Goal: Communication & Community: Ask a question

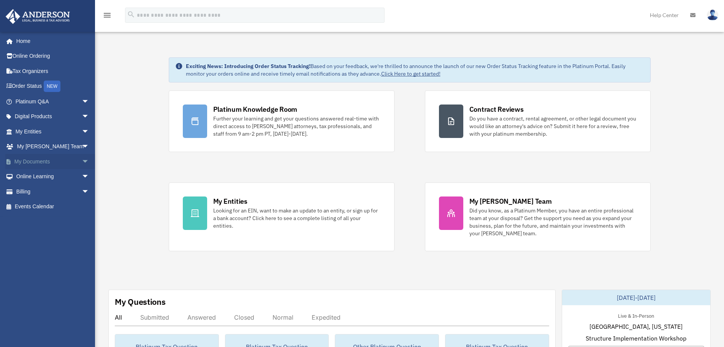
click at [18, 159] on link "My Documents arrow_drop_down" at bounding box center [52, 161] width 95 height 15
click at [82, 162] on span "arrow_drop_down" at bounding box center [89, 162] width 15 height 16
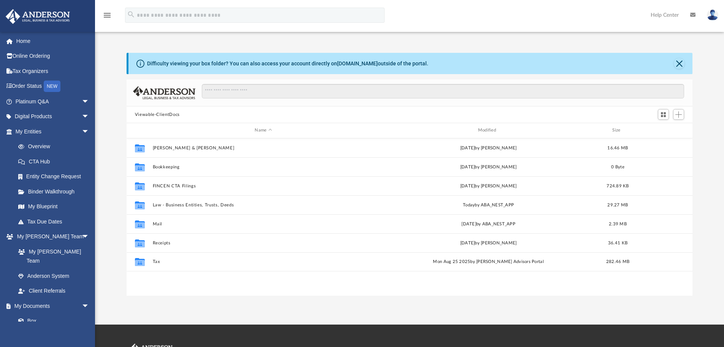
scroll to position [167, 560]
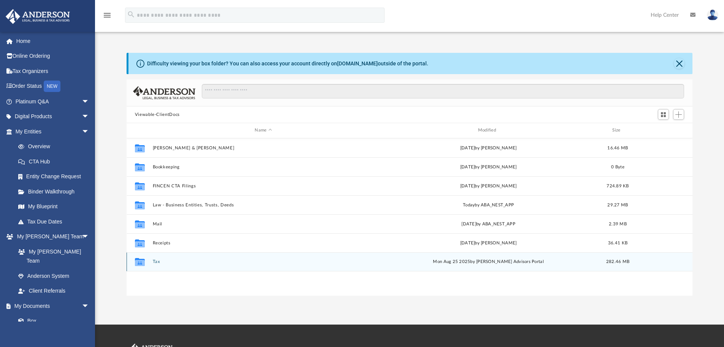
click at [156, 261] on button "Tax" at bounding box center [263, 261] width 222 height 5
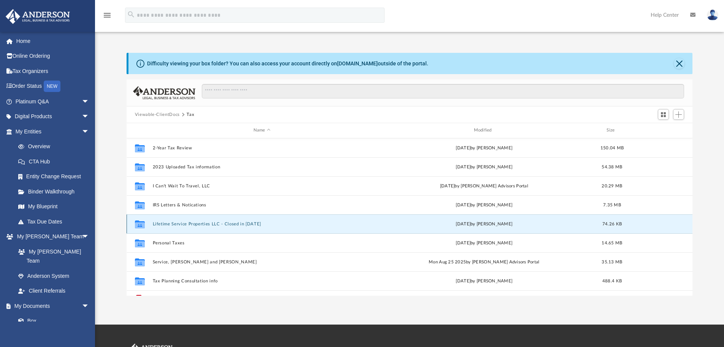
click at [171, 224] on button "Lifetime Service Properties LLC - Closed in 2024" at bounding box center [261, 224] width 219 height 5
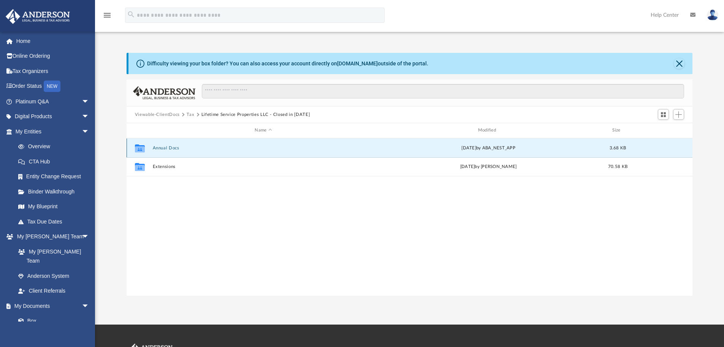
click at [173, 149] on button "Annual Docs" at bounding box center [263, 148] width 222 height 5
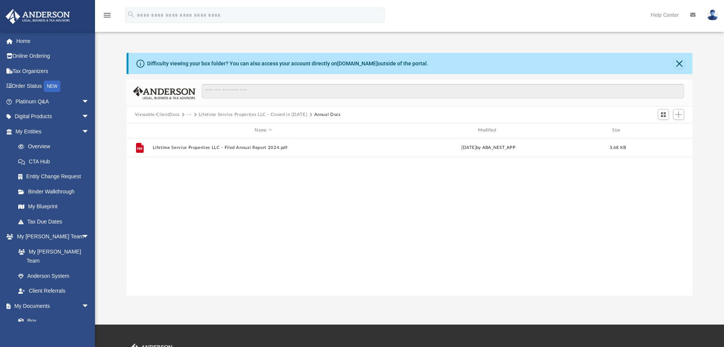
click at [286, 114] on button "Lifetime Service Properties LLC - Closed in 2024" at bounding box center [253, 114] width 109 height 7
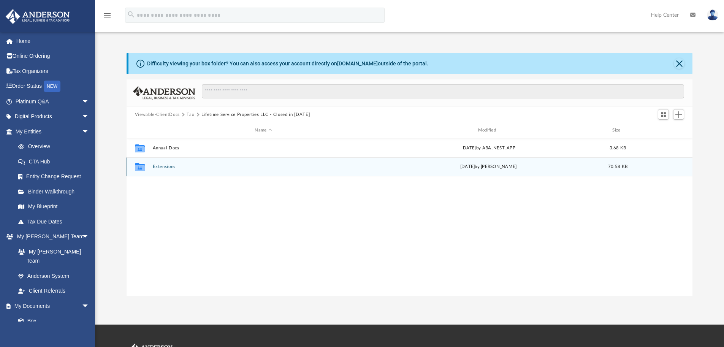
click at [167, 167] on button "Extensions" at bounding box center [263, 166] width 222 height 5
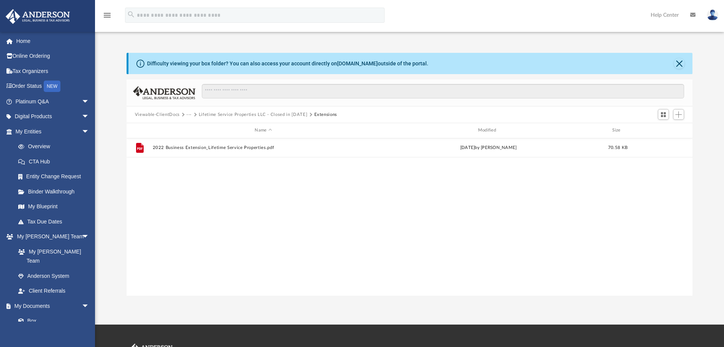
click at [294, 113] on button "Lifetime Service Properties LLC - Closed in 2024" at bounding box center [253, 114] width 109 height 7
click at [258, 116] on button "Lifetime Service Properties LLC - Closed in 2024" at bounding box center [256, 114] width 109 height 7
click at [248, 89] on input "Search files and folders" at bounding box center [443, 91] width 483 height 14
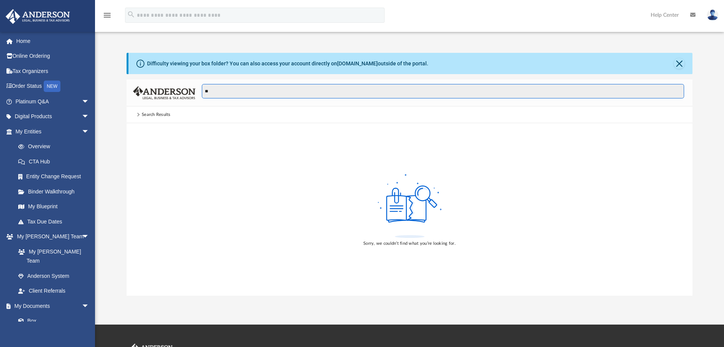
type input "*"
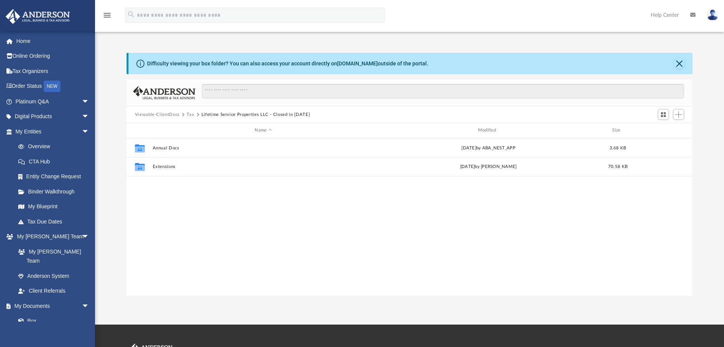
click at [245, 114] on button "Lifetime Service Properties LLC - Closed in 2024" at bounding box center [256, 114] width 109 height 7
click at [217, 116] on button "Lifetime Service Properties LLC - Closed in 2024" at bounding box center [256, 114] width 109 height 7
click at [190, 114] on button "Tax" at bounding box center [191, 114] width 8 height 7
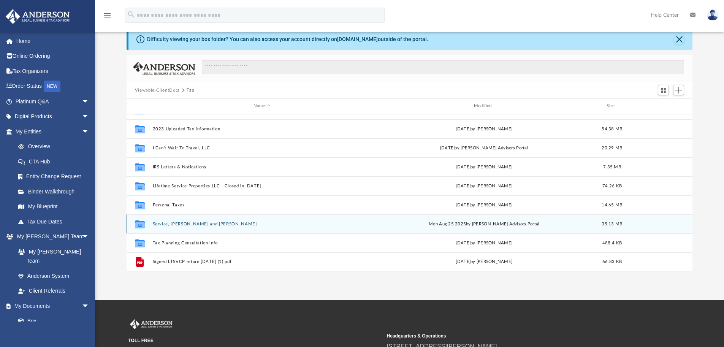
scroll to position [38, 0]
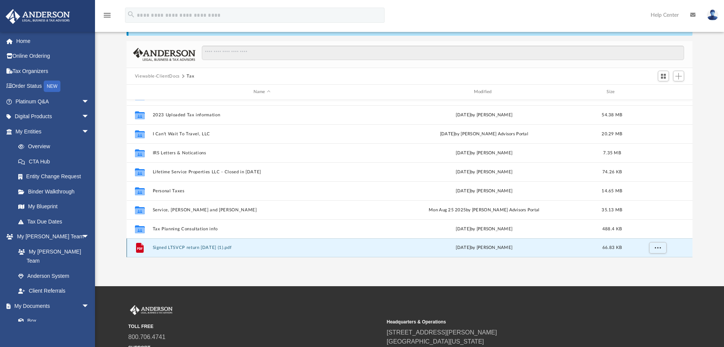
click at [191, 249] on button "Signed LTSVCP return 8-30-22 (1).pdf" at bounding box center [261, 247] width 219 height 5
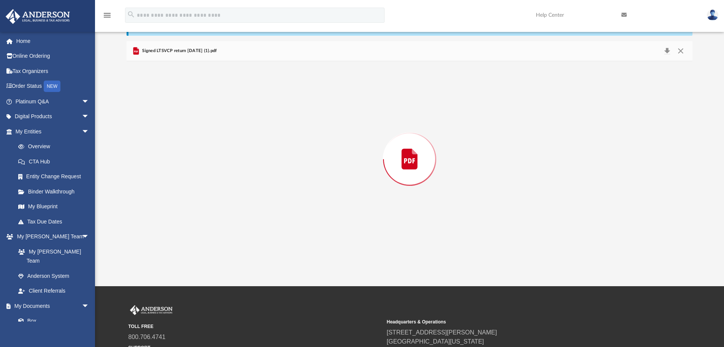
drag, startPoint x: 190, startPoint y: 249, endPoint x: 191, endPoint y: 238, distance: 11.1
click at [191, 238] on div "Preview" at bounding box center [410, 159] width 567 height 196
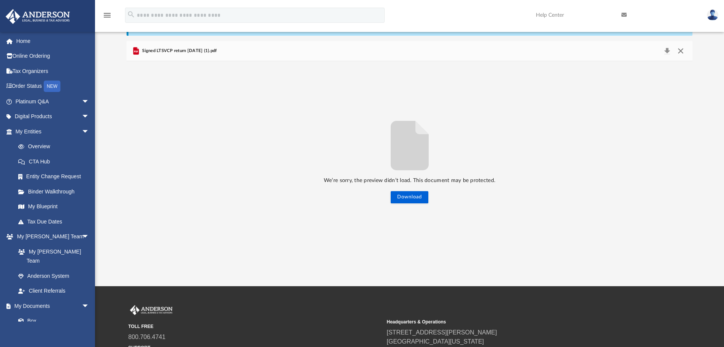
click at [683, 51] on button "Close" at bounding box center [681, 51] width 14 height 11
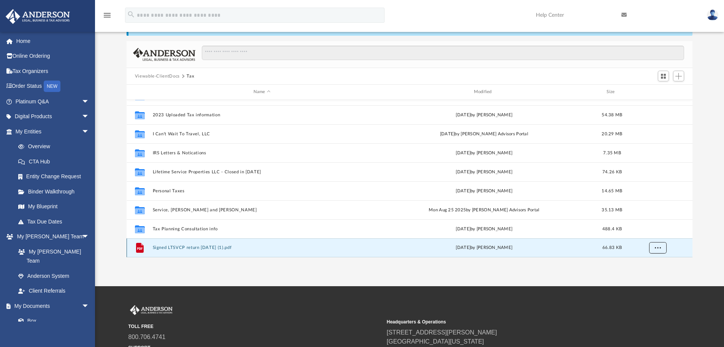
click at [661, 248] on button "More options" at bounding box center [657, 247] width 17 height 11
click at [176, 248] on button "Signed LTSVCP return 8-30-22 (1).pdf" at bounding box center [261, 247] width 219 height 5
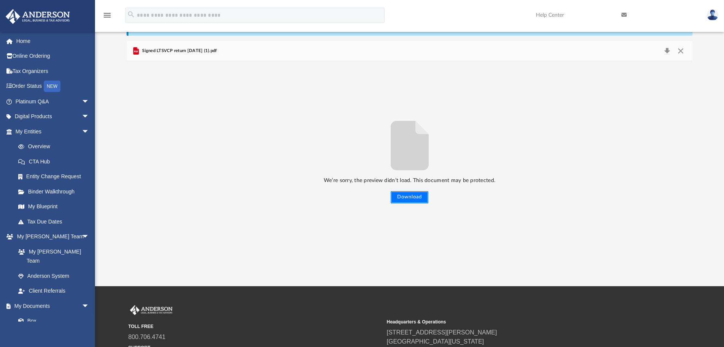
click at [420, 196] on button "Download" at bounding box center [410, 197] width 38 height 12
click at [236, 91] on div "We’re sorry, the preview didn’t load. This document may be protected. Download" at bounding box center [410, 159] width 567 height 196
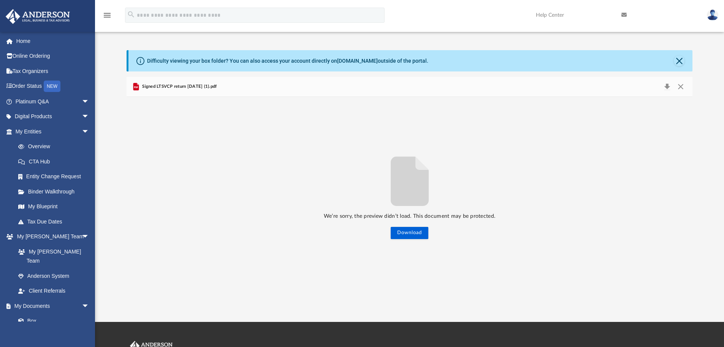
scroll to position [0, 0]
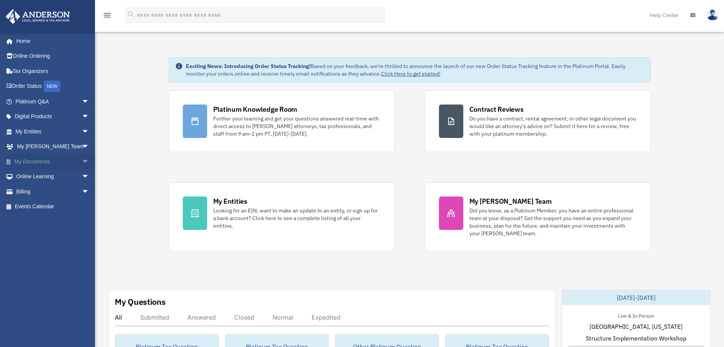
click at [43, 160] on link "My Documents arrow_drop_down" at bounding box center [52, 161] width 95 height 15
click at [82, 162] on span "arrow_drop_down" at bounding box center [89, 162] width 15 height 16
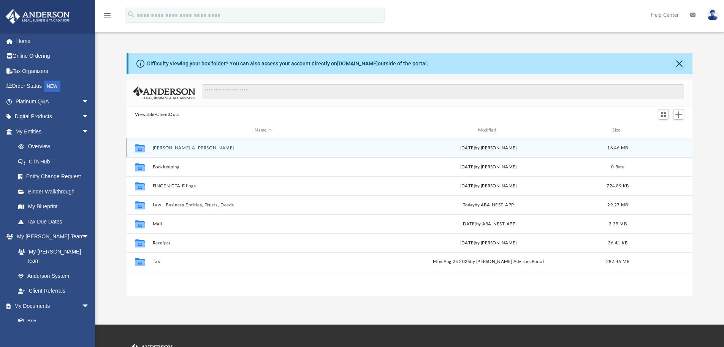
scroll to position [167, 560]
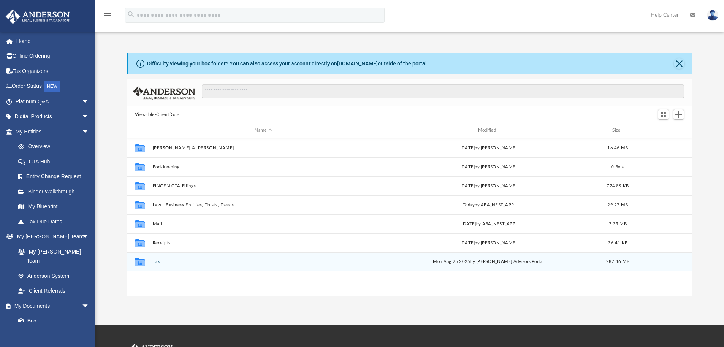
click at [156, 259] on div "Collaborated Folder Tax Mon Aug 25 2025 by Anderson Advisors Portal 282.46 MB" at bounding box center [410, 261] width 567 height 19
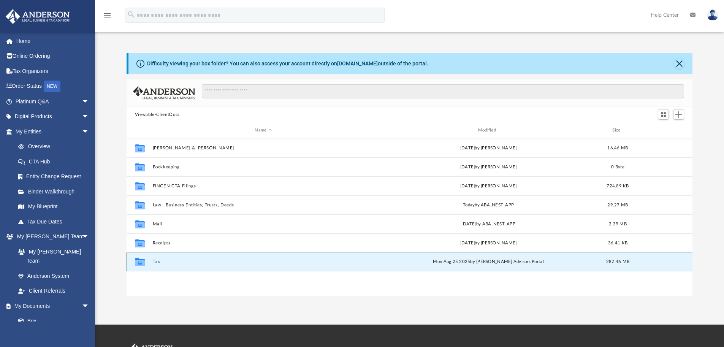
click at [154, 261] on button "Tax" at bounding box center [263, 261] width 222 height 5
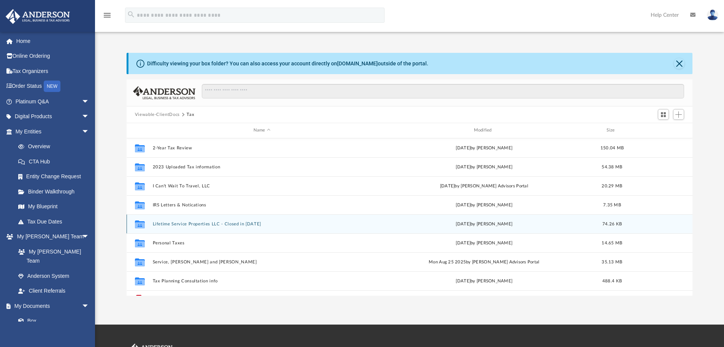
click at [171, 224] on button "Lifetime Service Properties LLC - Closed in 2024" at bounding box center [261, 224] width 219 height 5
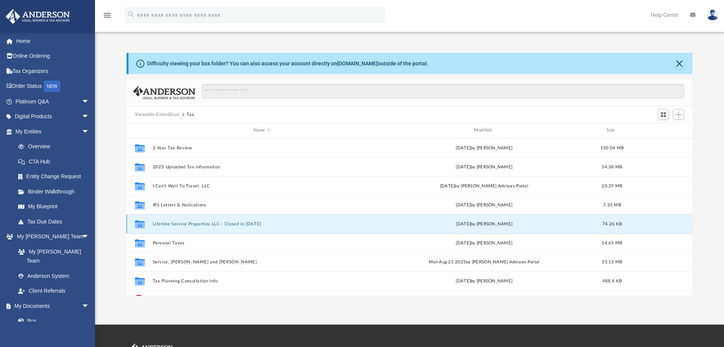
click at [171, 224] on button "Lifetime Service Properties LLC - Closed in 2024" at bounding box center [261, 224] width 219 height 5
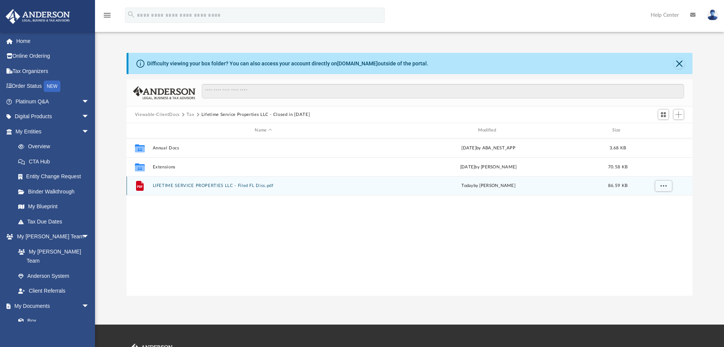
click at [195, 186] on button "LIFETIME SERVICE PROPERTIES LLC - Filed FL Diss.pdf" at bounding box center [263, 185] width 222 height 5
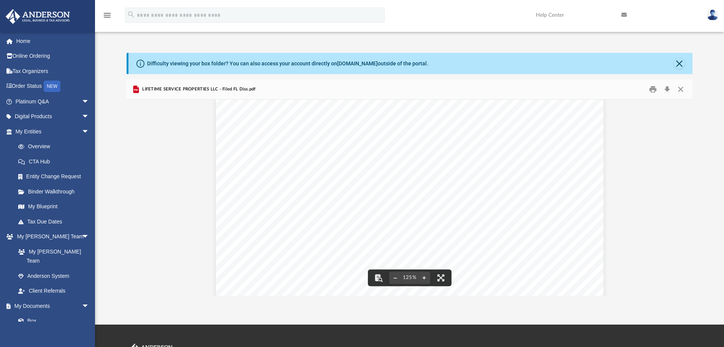
scroll to position [223, 0]
click at [443, 211] on div "State of Florida Department of State I certify from the records of this office …" at bounding box center [410, 133] width 388 height 502
click at [392, 277] on button "File preview" at bounding box center [395, 278] width 12 height 17
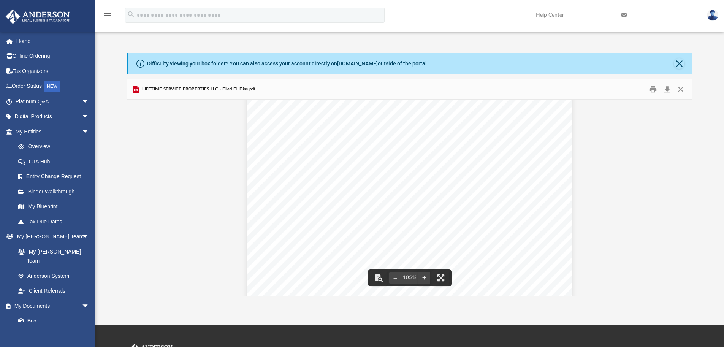
click at [392, 277] on button "File preview" at bounding box center [395, 278] width 12 height 17
click at [666, 89] on button "Download" at bounding box center [667, 90] width 14 height 12
click at [668, 88] on button "Download" at bounding box center [667, 90] width 14 height 12
click at [594, 219] on div "State of Florida Department of State I certify from the records of this office …" at bounding box center [410, 143] width 567 height 353
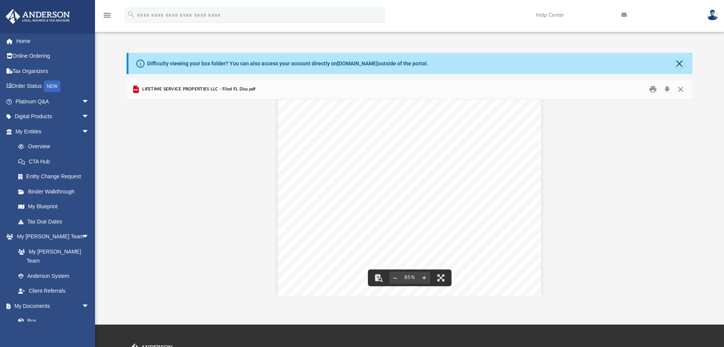
click at [667, 130] on div "State of Florida Department of State I certify from the records of this office …" at bounding box center [410, 143] width 567 height 353
click at [667, 88] on button "Download" at bounding box center [667, 90] width 14 height 12
click at [651, 90] on button "Print" at bounding box center [653, 90] width 15 height 12
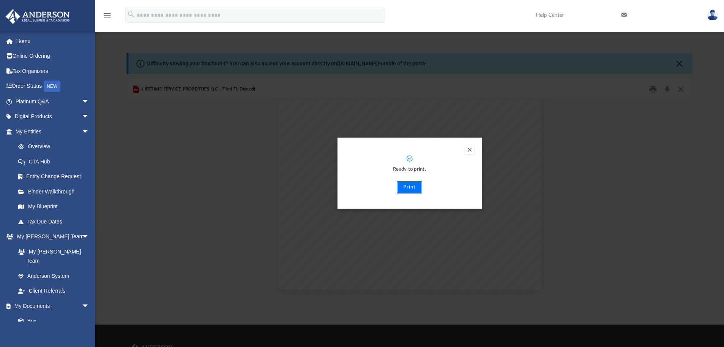
click at [404, 192] on button "Print" at bounding box center [409, 187] width 25 height 12
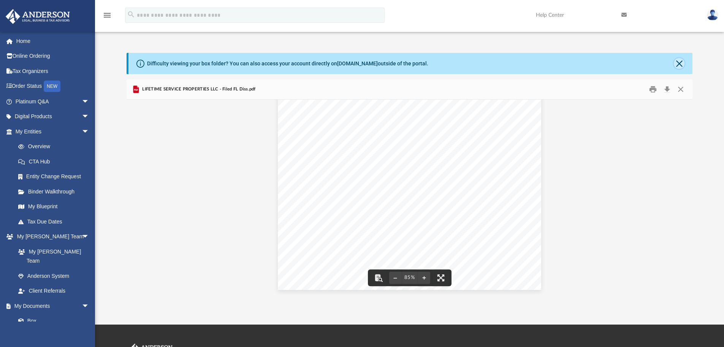
click at [680, 62] on button "Close" at bounding box center [679, 63] width 11 height 11
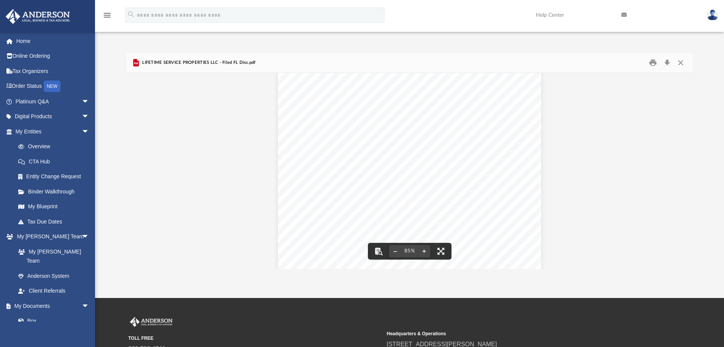
scroll to position [0, 0]
click at [680, 62] on button "Close" at bounding box center [681, 63] width 14 height 12
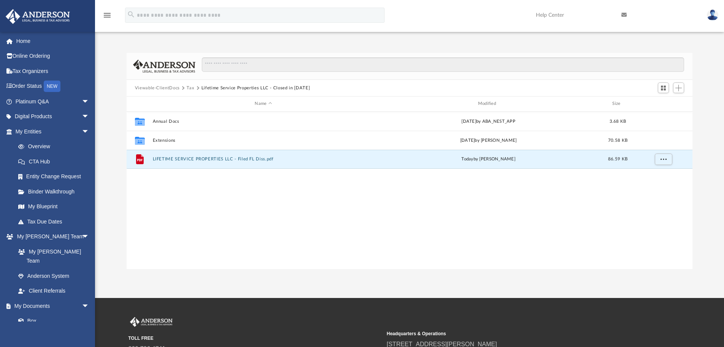
click at [233, 89] on button "Lifetime Service Properties LLC - Closed in 2024" at bounding box center [256, 88] width 109 height 7
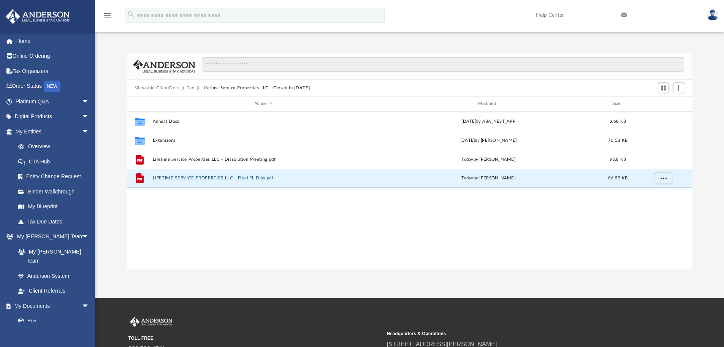
click at [192, 89] on button "Tax" at bounding box center [191, 88] width 8 height 7
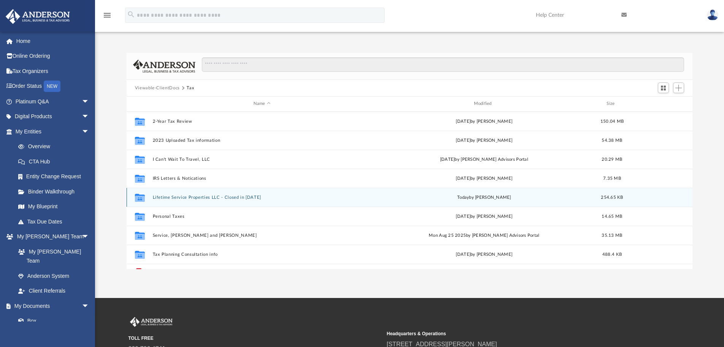
click at [186, 195] on button "Lifetime Service Properties LLC - Closed in 2024" at bounding box center [261, 197] width 219 height 5
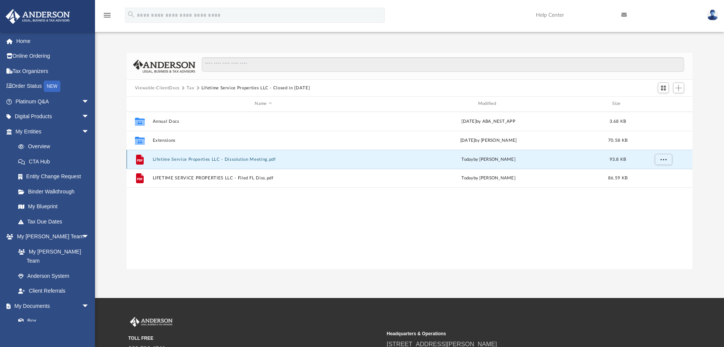
click at [206, 160] on button "Lifetime Service Properties LLC - Dissolution Meeting.pdf" at bounding box center [263, 159] width 222 height 5
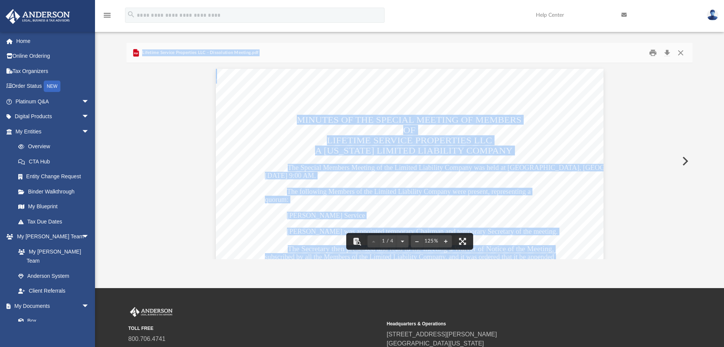
scroll to position [17, 0]
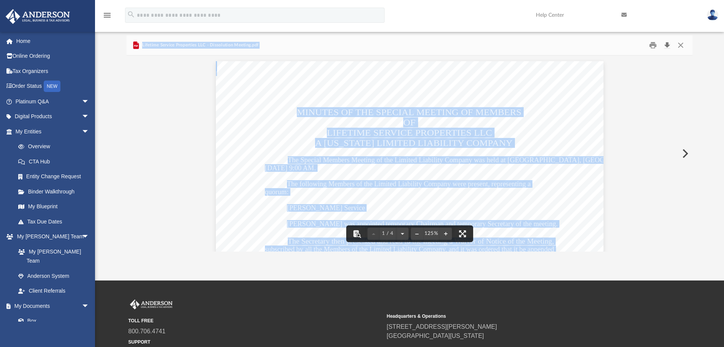
click at [669, 47] on button "Download" at bounding box center [667, 46] width 14 height 12
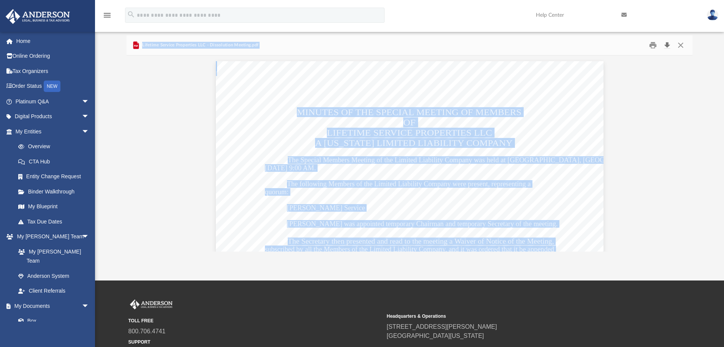
scroll to position [167, 560]
click at [40, 251] on link "My Anderson Team" at bounding box center [56, 256] width 90 height 24
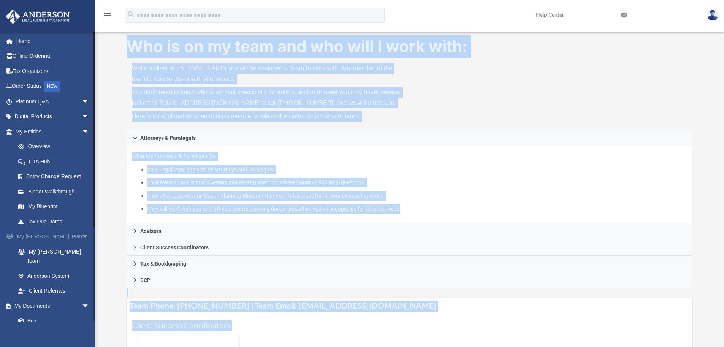
click at [82, 236] on span "arrow_drop_down" at bounding box center [89, 237] width 15 height 16
click at [29, 265] on link "Box" at bounding box center [56, 266] width 90 height 15
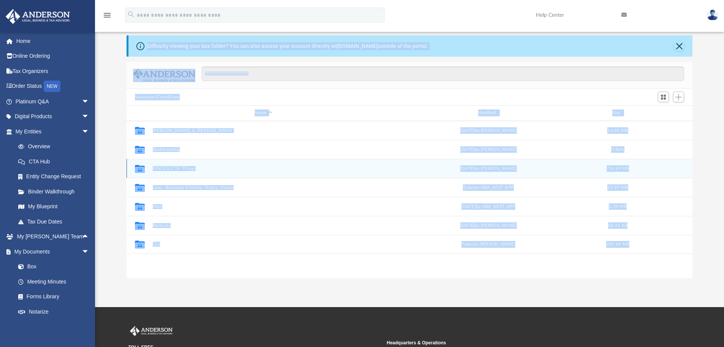
scroll to position [167, 560]
click at [278, 85] on div at bounding box center [439, 78] width 489 height 22
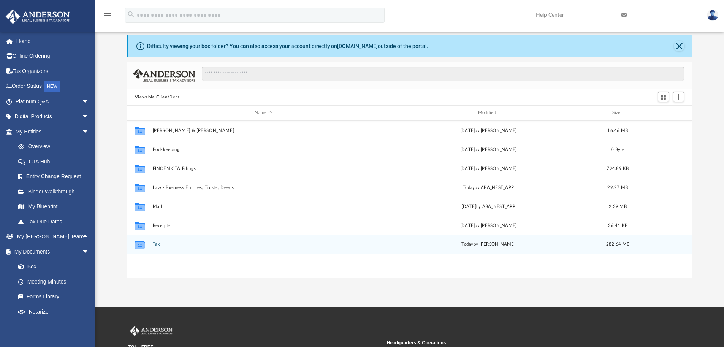
click at [156, 245] on button "Tax" at bounding box center [263, 244] width 222 height 5
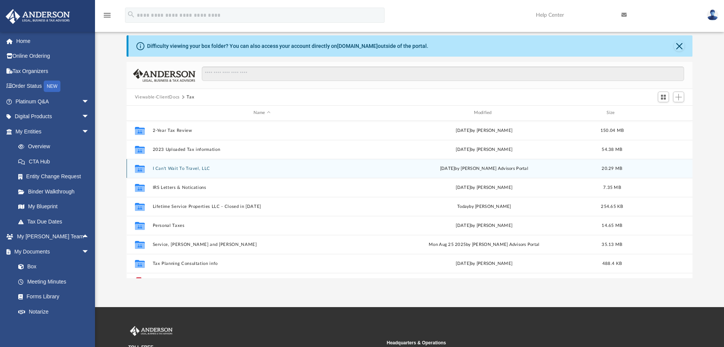
click at [175, 166] on button "I Can't Wait To Travel, LLC" at bounding box center [261, 168] width 219 height 5
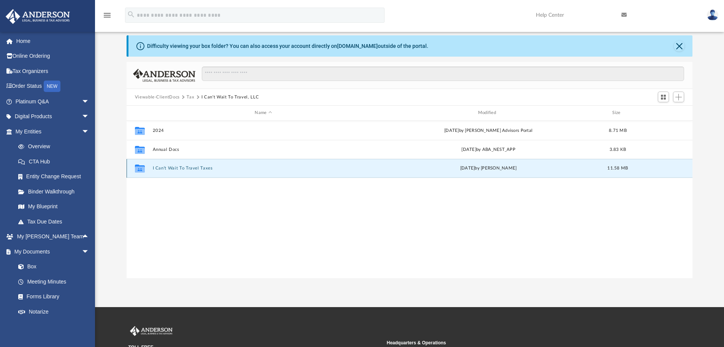
click at [172, 169] on button "I Can't Wait To Travel Taxes" at bounding box center [263, 168] width 222 height 5
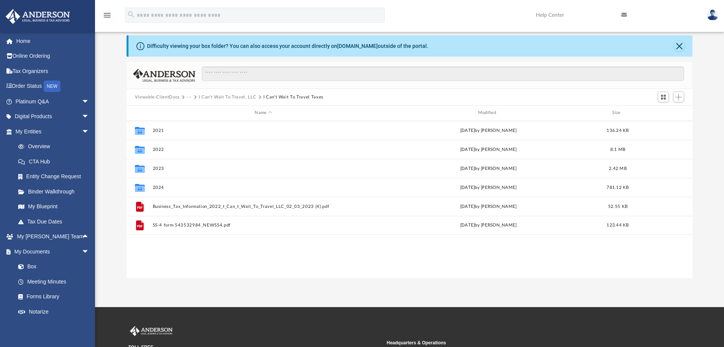
click at [117, 120] on div "Difficulty viewing your box folder? You can also access your account directly o…" at bounding box center [409, 156] width 629 height 243
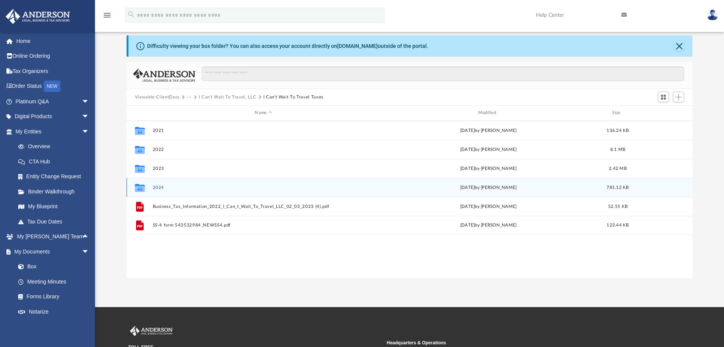
click at [160, 187] on button "2024" at bounding box center [263, 187] width 222 height 5
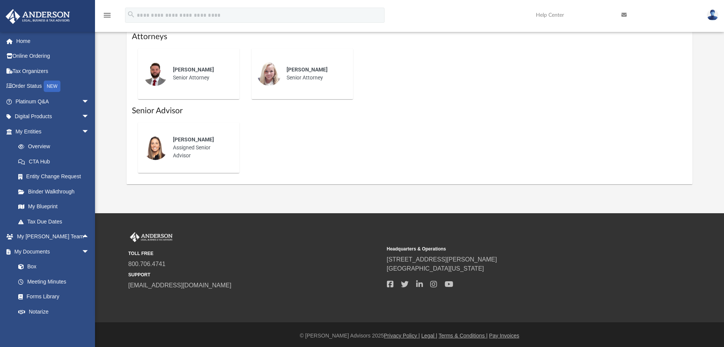
scroll to position [383, 0]
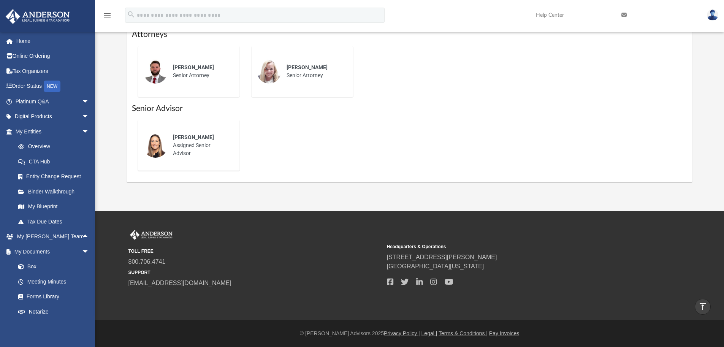
click at [225, 215] on div "TOLL FREE 800.706.4741 SUPPORT info@andersonadvisors.com Headquarters & Operati…" at bounding box center [362, 265] width 724 height 109
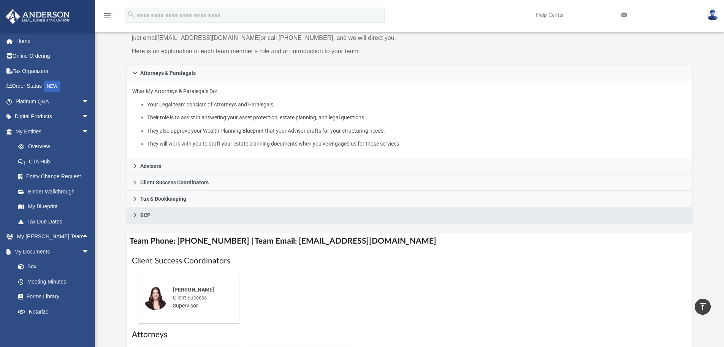
scroll to position [68, 0]
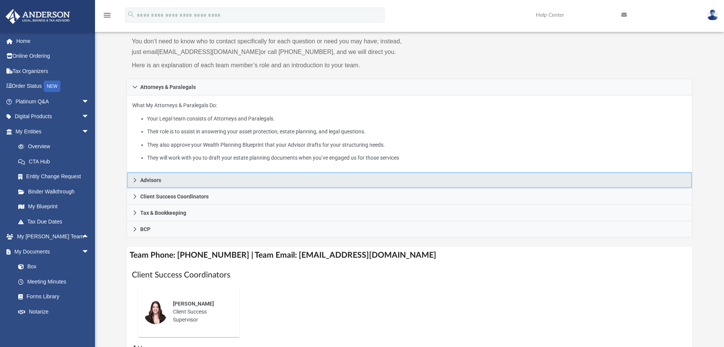
click at [148, 173] on link "Advisors" at bounding box center [410, 180] width 567 height 16
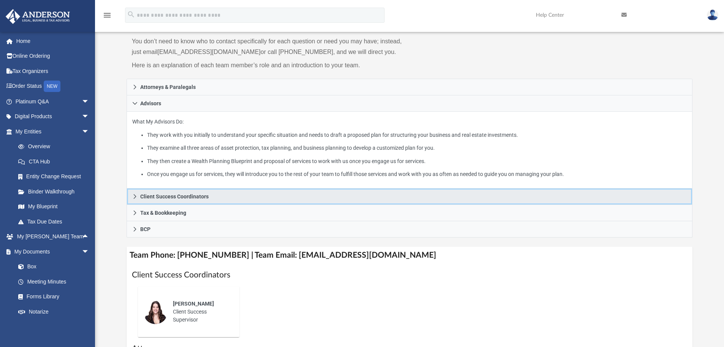
click at [143, 198] on span "Client Success Coordinators" at bounding box center [174, 196] width 68 height 5
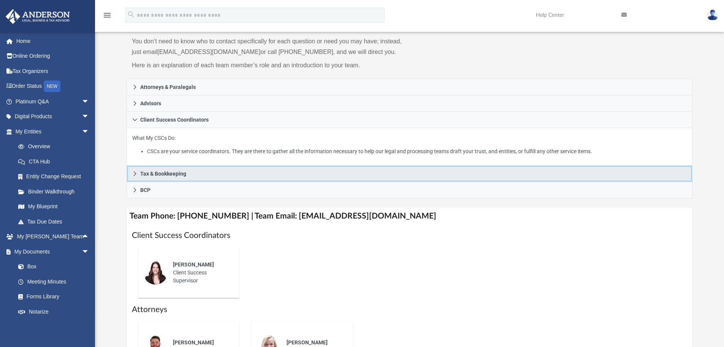
click at [142, 178] on link "Tax & Bookkeeping" at bounding box center [410, 174] width 567 height 16
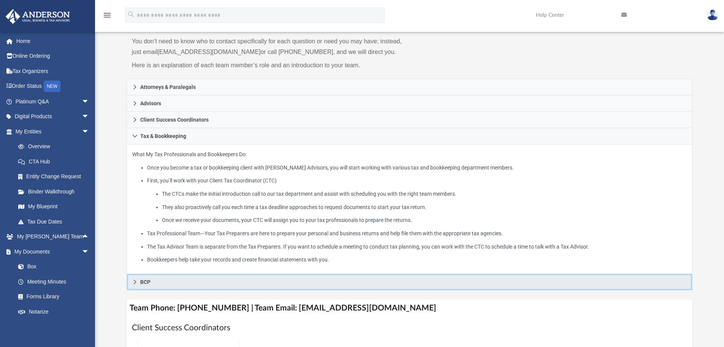
click at [140, 284] on span "BCP" at bounding box center [145, 281] width 10 height 5
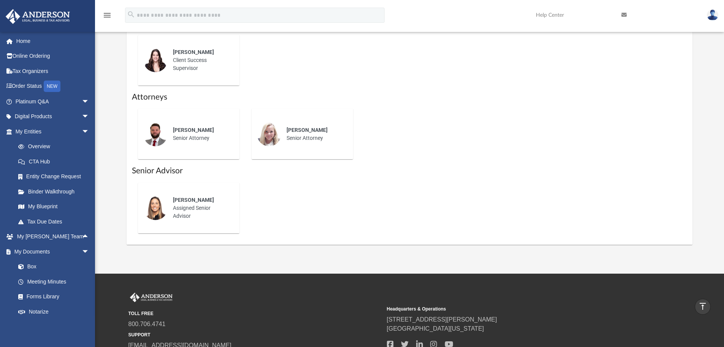
scroll to position [287, 0]
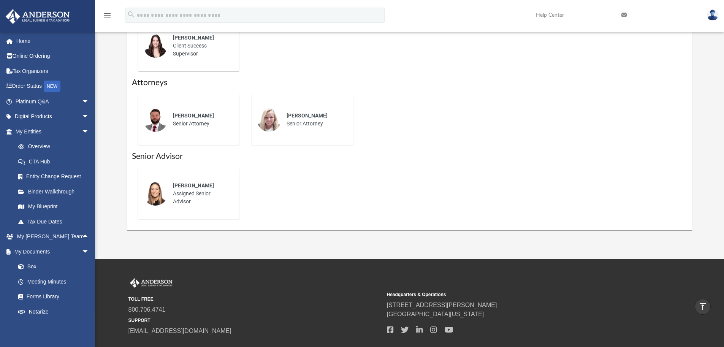
click at [279, 211] on div "Alison Hudson Assigned Senior Advisor" at bounding box center [410, 193] width 556 height 63
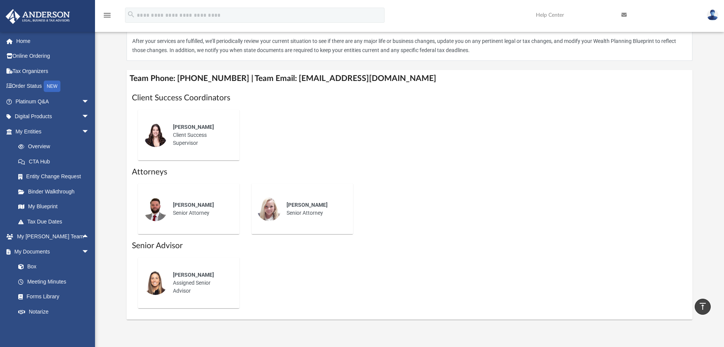
scroll to position [200, 0]
click at [274, 159] on div "Jennie Wilson Client Success Supervisor" at bounding box center [410, 134] width 556 height 63
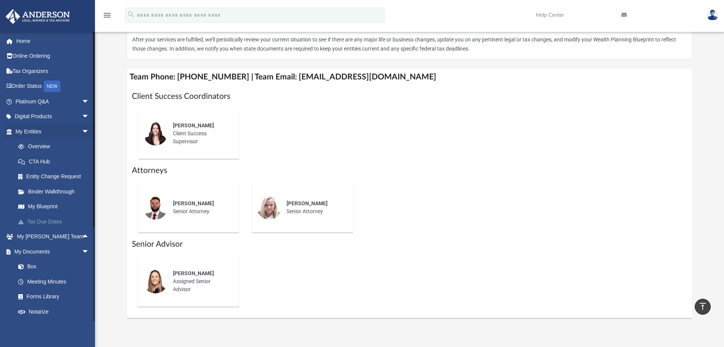
click at [44, 222] on link "Tax Due Dates" at bounding box center [56, 221] width 90 height 15
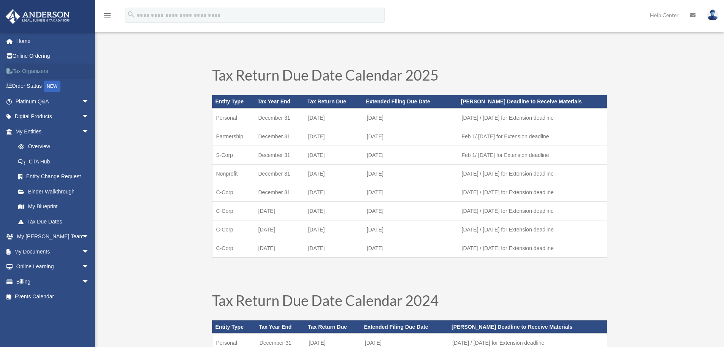
click at [27, 65] on link "Tax Organizers" at bounding box center [52, 70] width 95 height 15
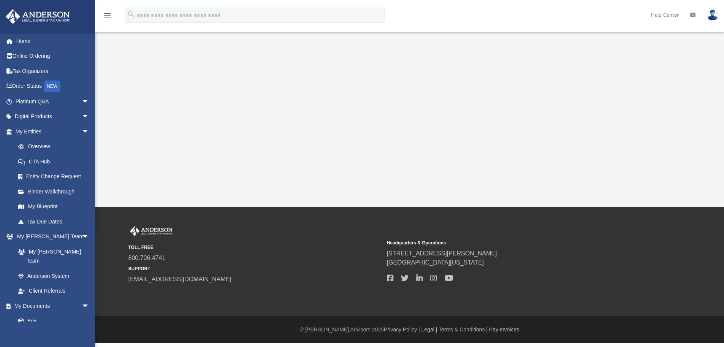
scroll to position [29, 0]
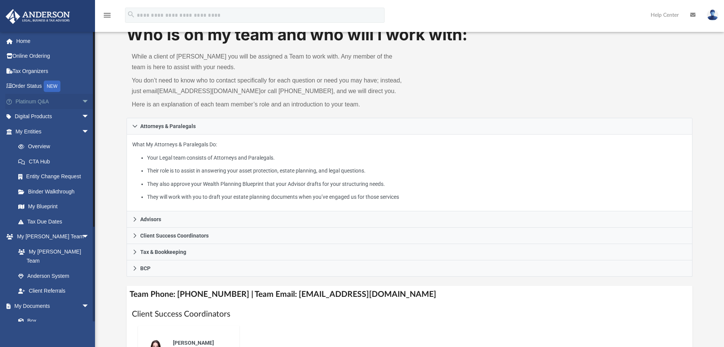
click at [31, 102] on link "Platinum Q&A arrow_drop_down" at bounding box center [52, 101] width 95 height 15
click at [82, 102] on span "arrow_drop_down" at bounding box center [89, 102] width 15 height 16
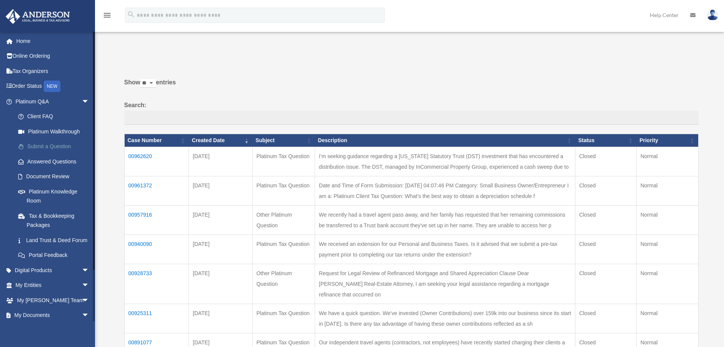
click at [43, 145] on link "Submit a Question" at bounding box center [56, 146] width 90 height 15
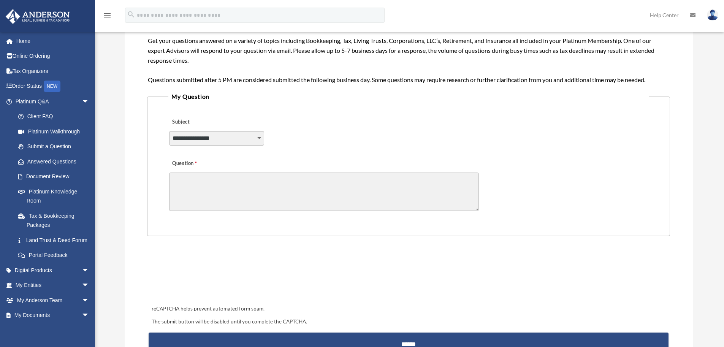
scroll to position [129, 0]
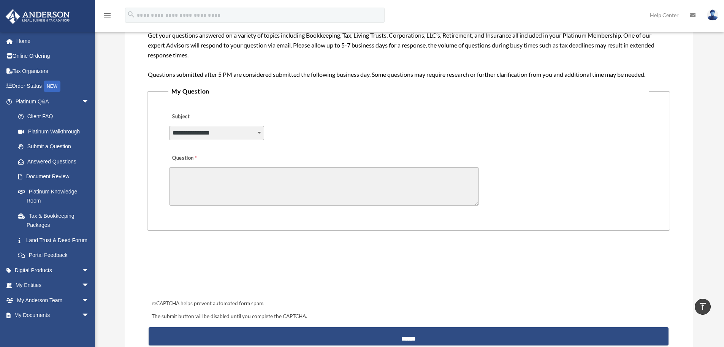
click at [246, 129] on select "**********" at bounding box center [216, 133] width 95 height 14
select select "******"
click at [169, 126] on select "**********" at bounding box center [216, 133] width 95 height 14
click at [243, 186] on textarea "Question" at bounding box center [324, 186] width 310 height 38
paste textarea "**********"
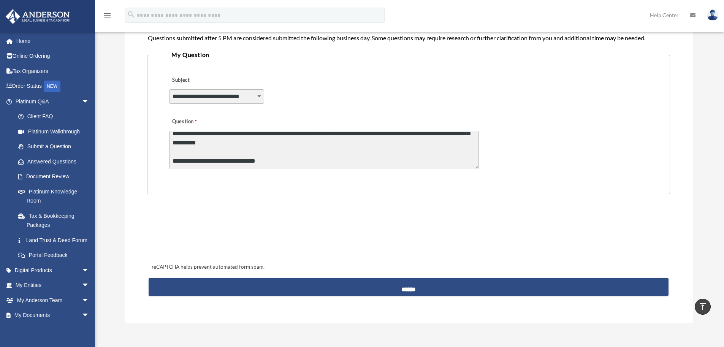
scroll to position [87, 0]
click at [310, 163] on textarea "**********" at bounding box center [324, 150] width 310 height 38
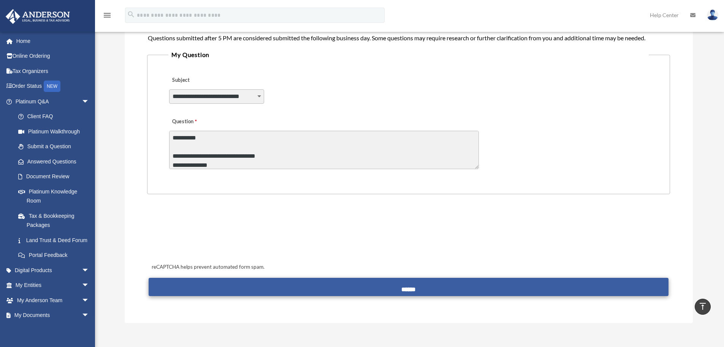
type textarea "**********"
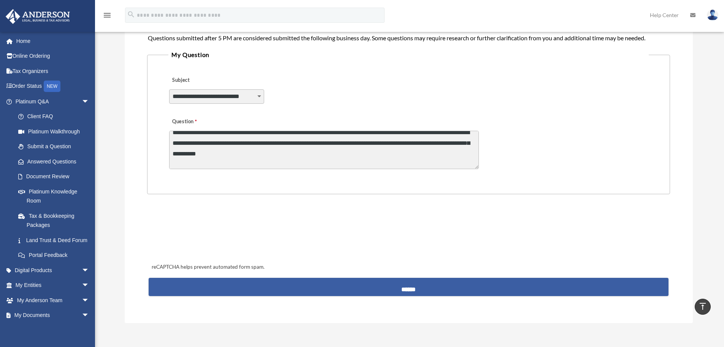
scroll to position [105, 0]
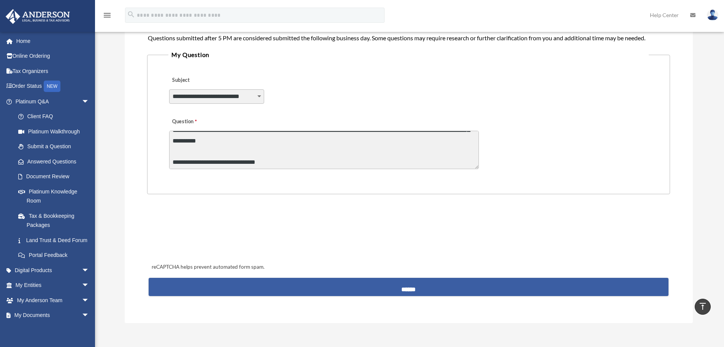
click at [363, 283] on input "******" at bounding box center [409, 287] width 520 height 18
